Goal: Task Accomplishment & Management: Manage account settings

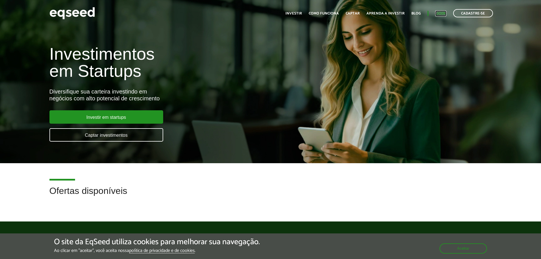
click at [442, 14] on link "Login" at bounding box center [440, 14] width 11 height 4
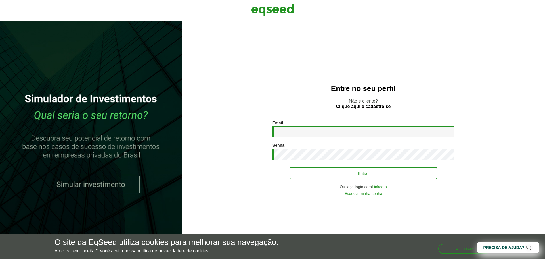
type input "**********"
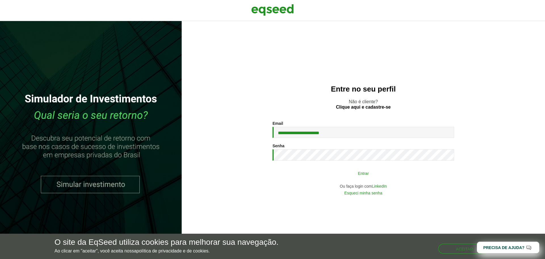
click at [348, 175] on button "Entrar" at bounding box center [364, 173] width 148 height 11
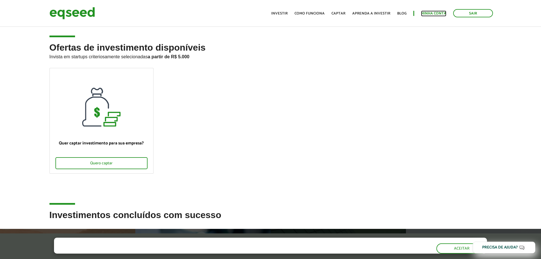
click at [438, 14] on link "Minha conta" at bounding box center [433, 14] width 25 height 4
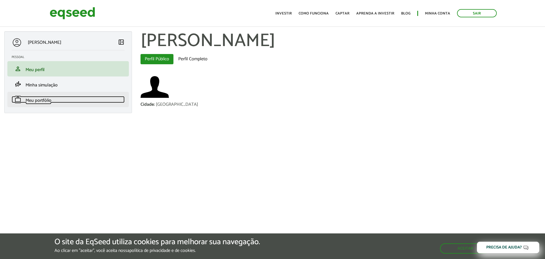
click at [54, 102] on link "work Meu portfólio" at bounding box center [68, 99] width 113 height 7
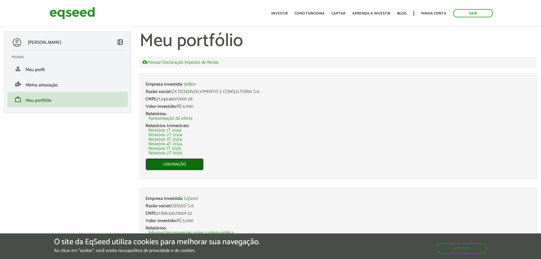
click at [182, 164] on link "Liquidação" at bounding box center [174, 164] width 58 height 12
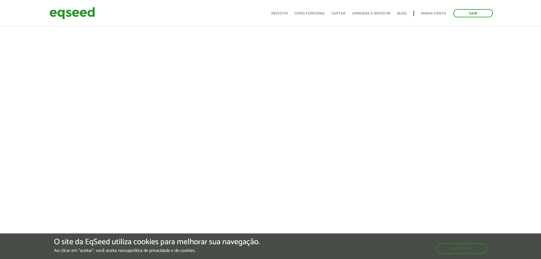
scroll to position [114, 0]
